Goal: Navigation & Orientation: Find specific page/section

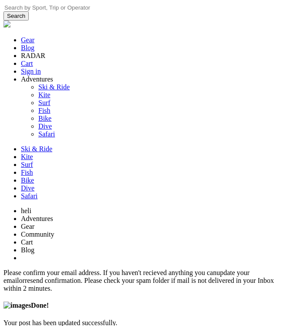
click at [10, 21] on icon at bounding box center [10, 24] width 0 height 7
click at [3, 36] on icon at bounding box center [3, 36] width 0 height 0
